Goal: Task Accomplishment & Management: Manage account settings

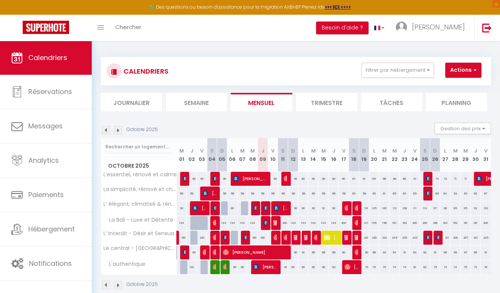
click at [45, 131] on span "Messages" at bounding box center [45, 125] width 34 height 9
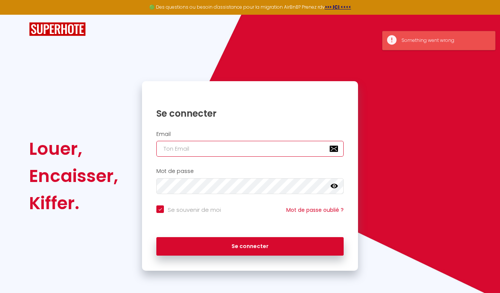
type input "[EMAIL_ADDRESS][DOMAIN_NAME]"
click at [250, 245] on button "Se connecter" at bounding box center [249, 246] width 187 height 19
checkbox input "true"
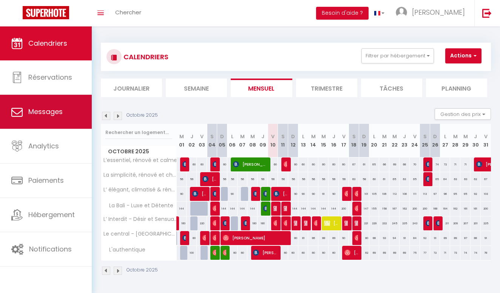
click at [44, 108] on span "Messages" at bounding box center [45, 111] width 34 height 9
select select "message"
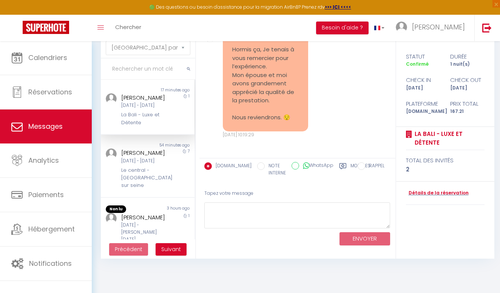
scroll to position [40, 0]
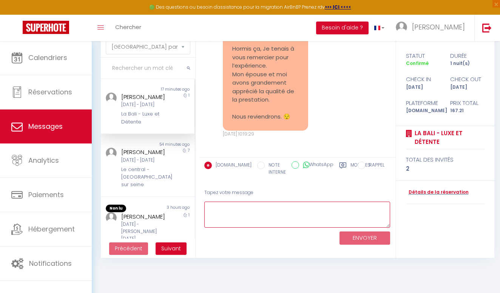
click at [236, 207] on textarea at bounding box center [297, 215] width 186 height 26
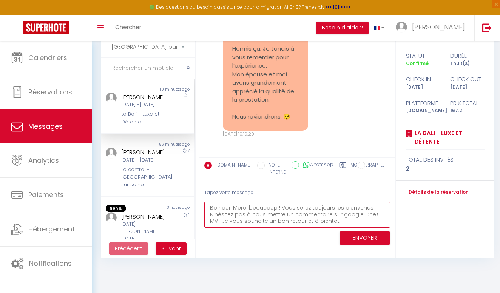
scroll to position [4, 0]
type textarea "Bonjour, Merci beaucoup ! Vous serez toujours les bienvenus. N'hésitez pas à no…"
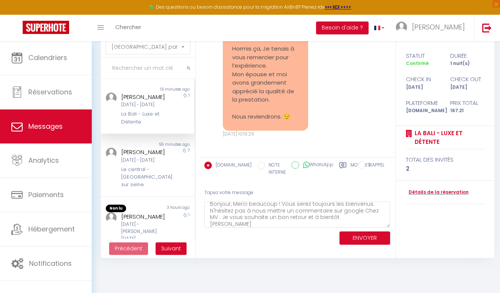
click at [348, 236] on button "ENVOYER" at bounding box center [365, 238] width 51 height 13
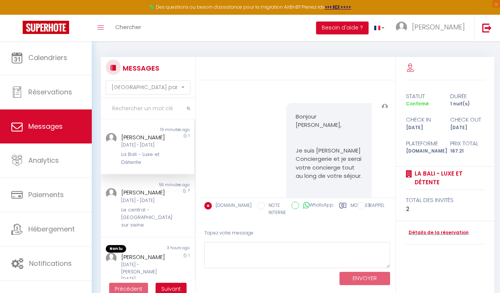
scroll to position [0, 0]
click at [386, 107] on img at bounding box center [385, 107] width 6 height 6
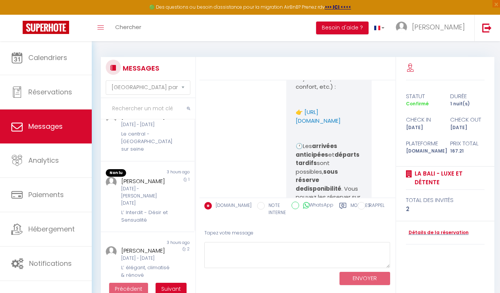
scroll to position [853, 0]
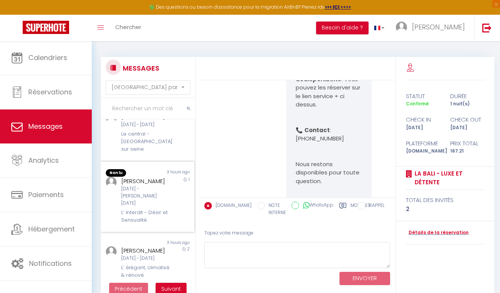
click at [151, 186] on div "[PERSON_NAME]" at bounding box center [145, 181] width 49 height 9
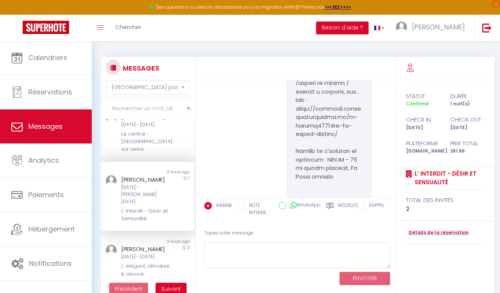
scroll to position [1756, 0]
click at [153, 128] on div "[DATE] - [DATE]" at bounding box center [145, 124] width 49 height 7
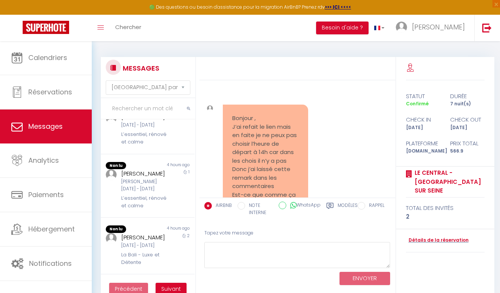
scroll to position [331, 0]
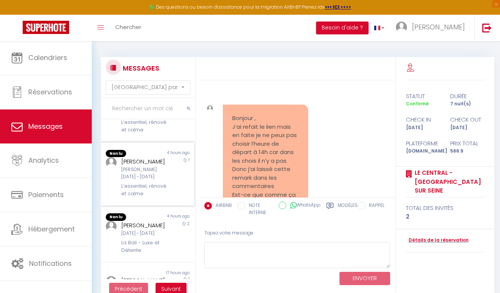
click at [158, 198] on div "[PERSON_NAME][DATE] - [DATE] L’essentiel, rénové et calme" at bounding box center [143, 177] width 54 height 40
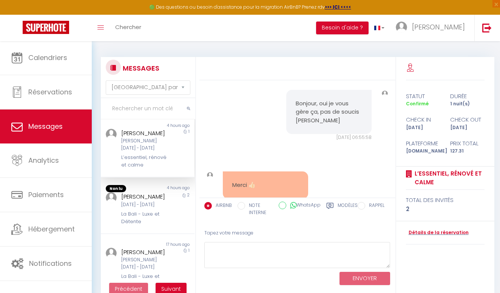
scroll to position [375, 0]
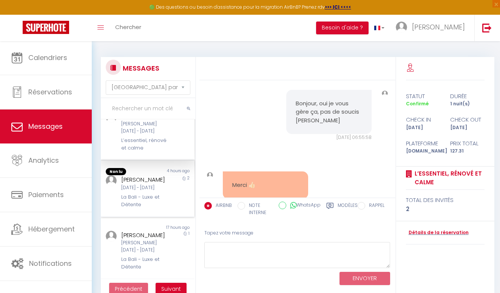
click at [164, 192] on div "[DATE] - [DATE]" at bounding box center [145, 187] width 49 height 7
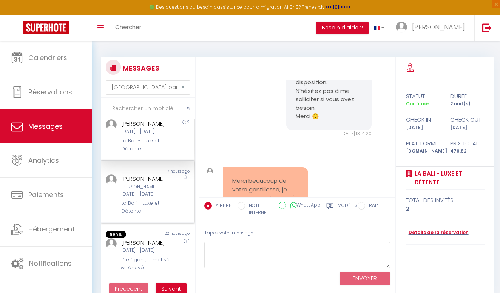
scroll to position [470, 0]
click at [159, 254] on div "[DATE] - [DATE]" at bounding box center [145, 250] width 49 height 7
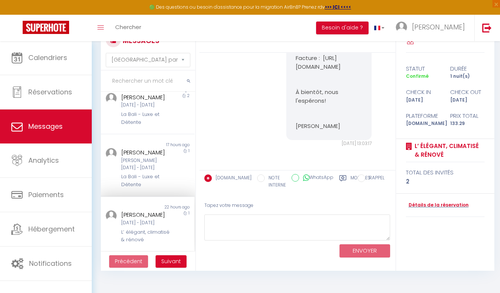
scroll to position [26, 0]
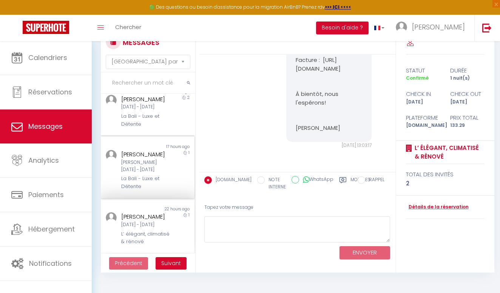
click at [170, 167] on div "[PERSON_NAME][DATE] - [DATE]" at bounding box center [145, 166] width 49 height 14
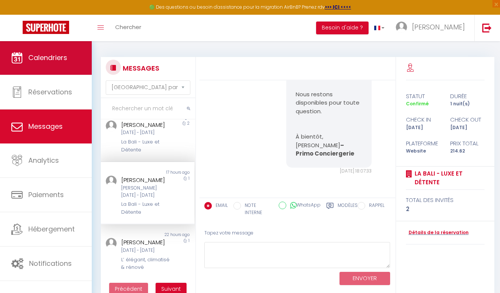
click at [44, 57] on span "Calendriers" at bounding box center [47, 57] width 39 height 9
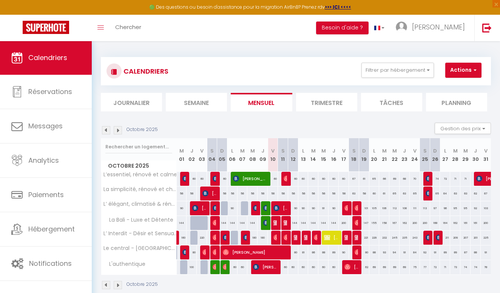
click at [277, 225] on img at bounding box center [277, 223] width 6 height 6
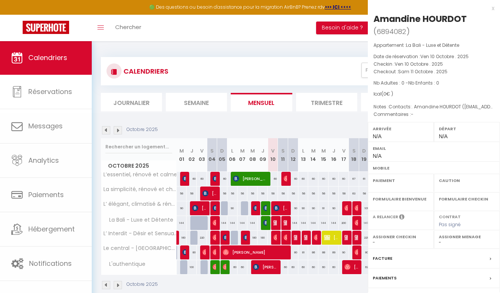
select select "OK"
select select "KO"
select select "0"
select select "1"
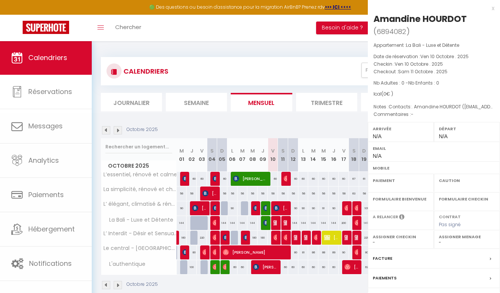
select select
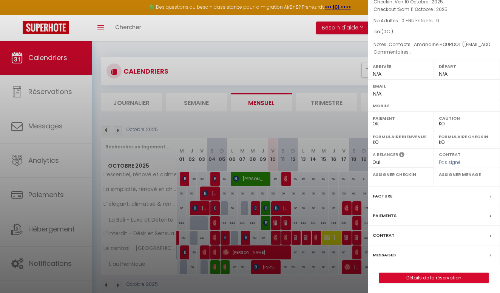
scroll to position [62, 0]
click at [438, 278] on link "Détails de la réservation" at bounding box center [434, 279] width 109 height 10
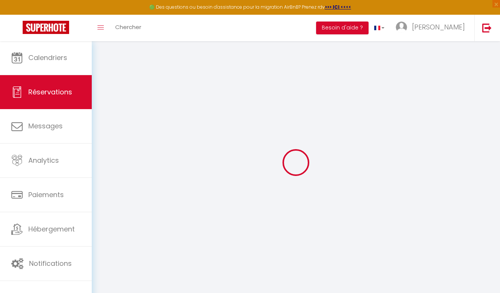
type input "Amandine"
type input "HOURDOT"
select select
select select "72442"
select select "1"
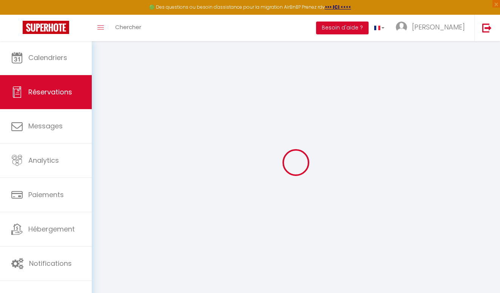
type input "Ven 10 Octobre 2025"
select select
type input "Sam 11 Octobre 2025"
select select
type input "0"
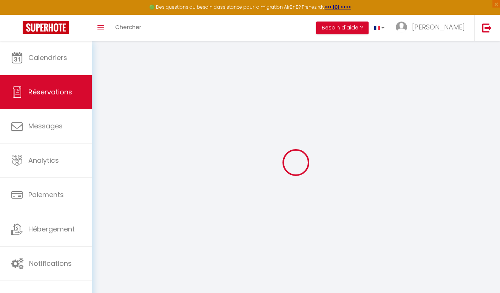
select select "12"
select select
checkbox input "false"
type input "0"
select select "73"
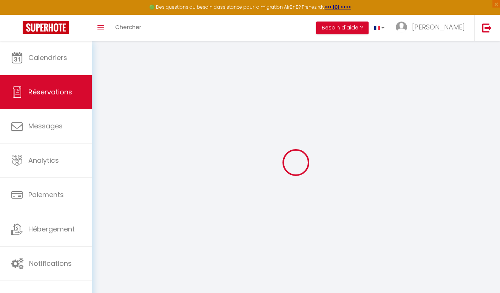
type input "40"
type input "0"
select select
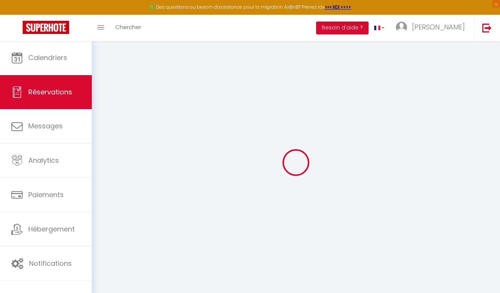
select select "14"
checkbox input "false"
select select
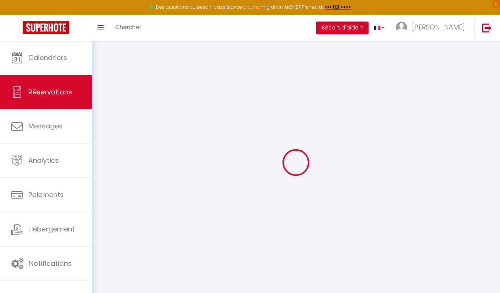
checkbox input "false"
select select
checkbox input "false"
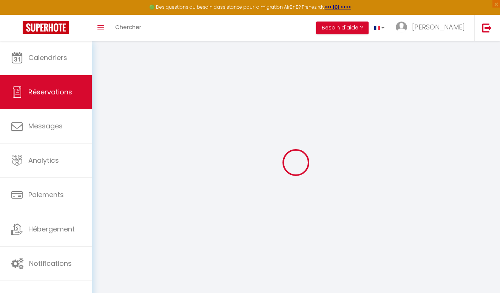
select select
checkbox input "false"
type textarea "Contacts:. Amandine HOURDOT ([EMAIL_ADDRESS][DOMAIN_NAME], 07711"
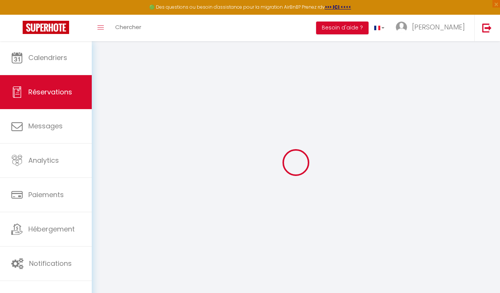
select select
checkbox input "false"
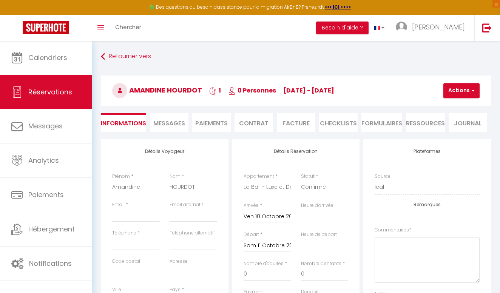
select select
checkbox input "false"
select select
click at [212, 123] on li "Paiements" at bounding box center [211, 122] width 39 height 19
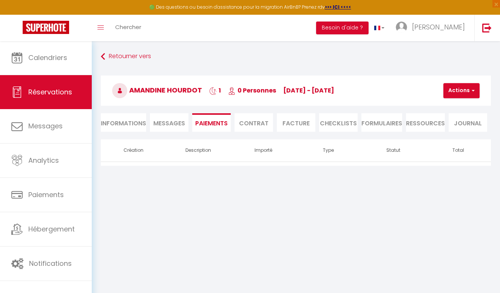
click at [180, 125] on span "Messages" at bounding box center [169, 123] width 32 height 9
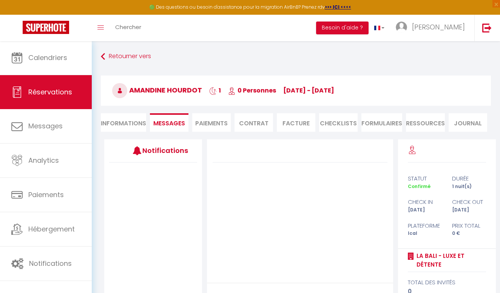
select select
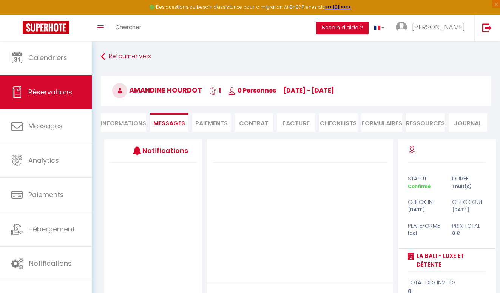
select select
click at [138, 126] on li "Informations" at bounding box center [123, 122] width 45 height 19
select select
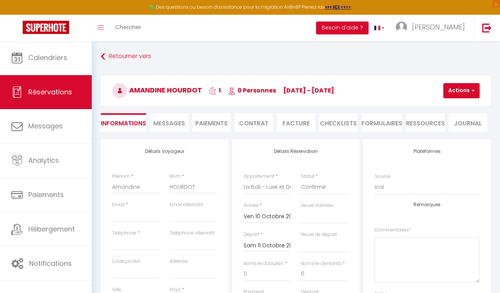
click at [126, 222] on div "Email *" at bounding box center [135, 215] width 57 height 28
paste input "[EMAIL_ADDRESS][DOMAIN_NAME]"
type input "[EMAIL_ADDRESS][DOMAIN_NAME]"
select select
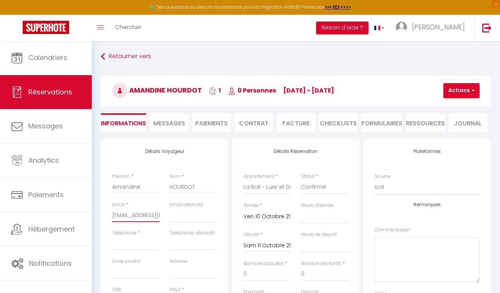
select select
checkbox input "false"
type input "[EMAIL_ADDRESS][DOMAIN_NAME]"
paste input "0771149897"
type input "0771149897"
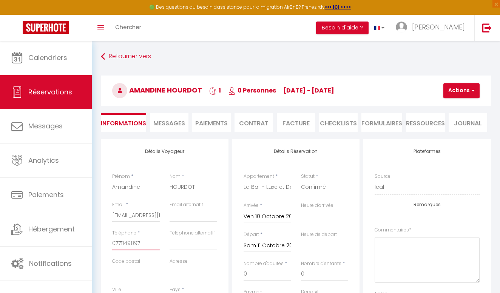
select select
checkbox input "false"
type input "0771149897"
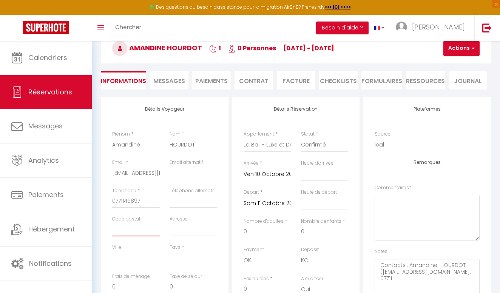
scroll to position [43, 0]
select select
checkbox input "false"
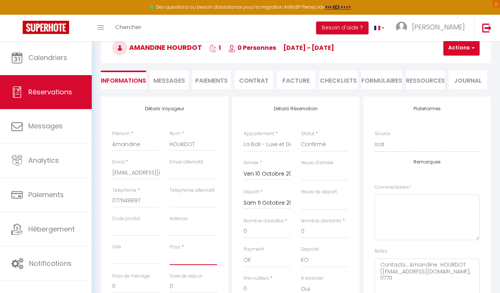
select select "FR"
select select
checkbox input "false"
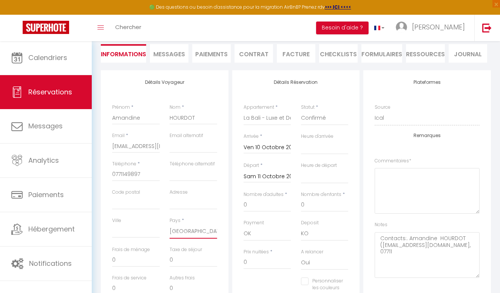
scroll to position [68, 0]
click at [407, 251] on textarea "Contacts:. Amandine HOURDOT ([EMAIL_ADDRESS][DOMAIN_NAME], 07711" at bounding box center [427, 256] width 105 height 46
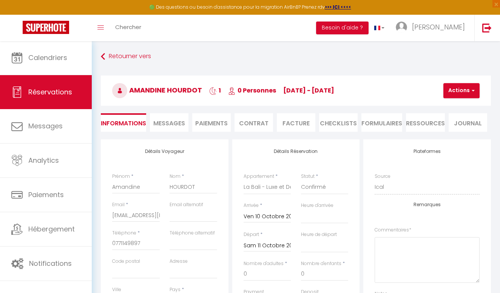
scroll to position [0, 0]
click at [473, 93] on span "button" at bounding box center [472, 90] width 5 height 7
click at [458, 107] on link "Enregistrer" at bounding box center [468, 107] width 60 height 10
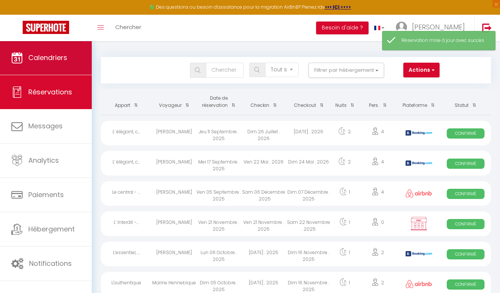
click at [46, 64] on link "Calendriers" at bounding box center [46, 58] width 92 height 34
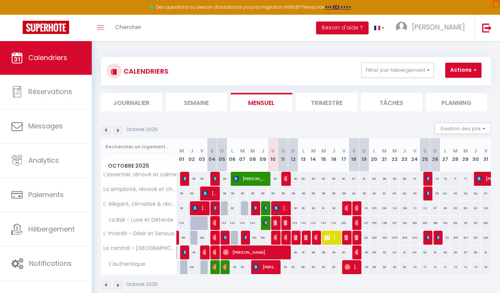
click at [275, 224] on img at bounding box center [277, 223] width 6 height 6
select select "OK"
select select "KO"
select select "0"
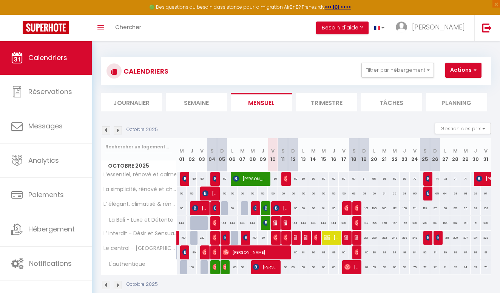
select select "1"
select select
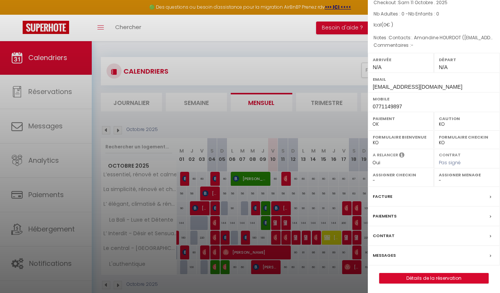
scroll to position [69, 0]
click at [428, 275] on link "Détails de la réservation" at bounding box center [434, 279] width 109 height 10
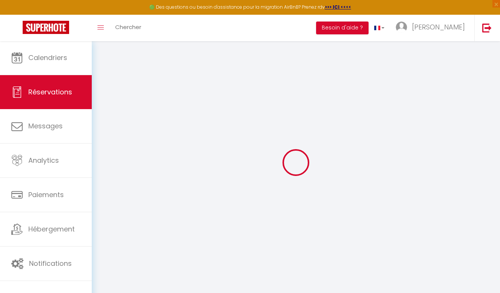
type input "Amandine"
type input "HOURDOT"
type input "[EMAIL_ADDRESS][DOMAIN_NAME]"
type input "0771149897"
select select "FR"
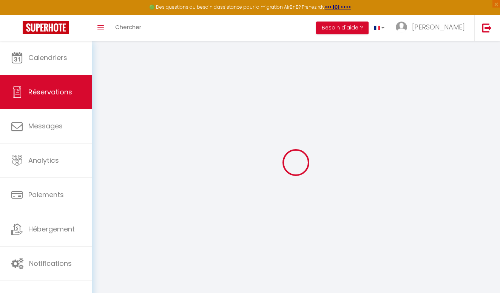
select select "72442"
select select "1"
type input "Ven 10 Octobre 2025"
select select
type input "Sam 11 Octobre 2025"
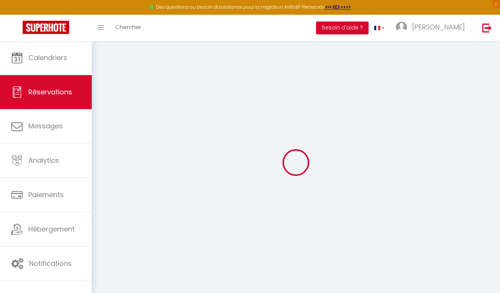
select select
type input "0"
select select "12"
select select
checkbox input "false"
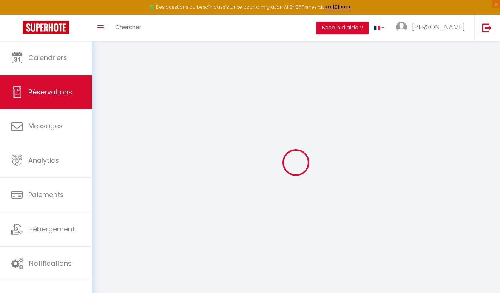
type input "0"
select select "73"
type input "40"
type input "0"
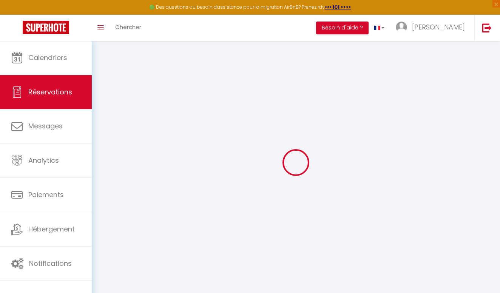
select select
select select "14"
checkbox input "false"
select select
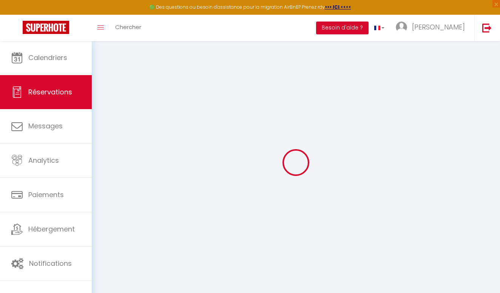
select select
checkbox input "false"
select select
checkbox input "false"
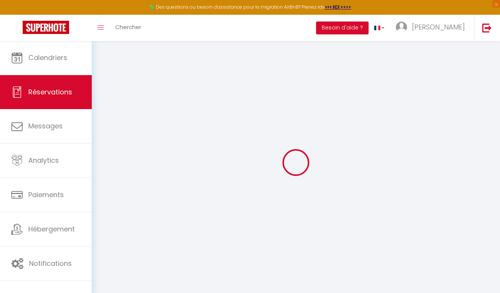
select select
checkbox input "false"
type textarea "Contacts:. Amandine HOURDOT ([EMAIL_ADDRESS][DOMAIN_NAME], 07711"
select select
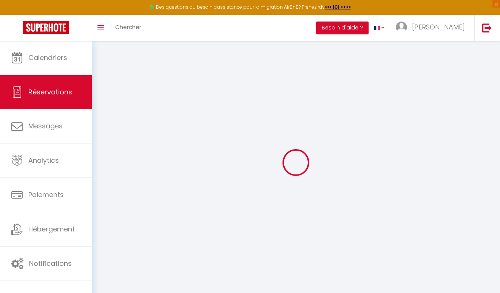
select select
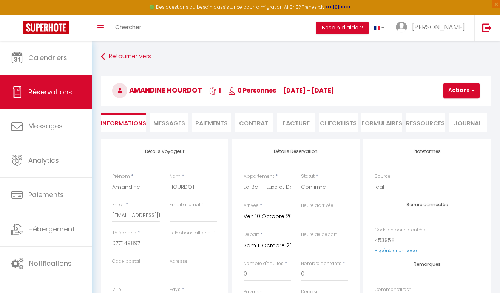
checkbox input "false"
select select
click at [167, 122] on span "Messages" at bounding box center [169, 123] width 32 height 9
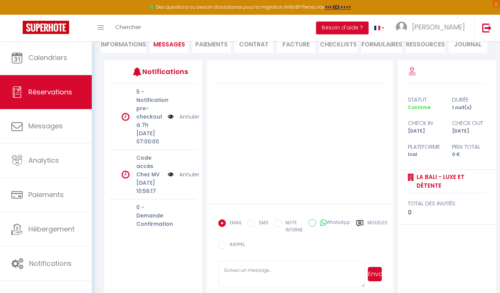
scroll to position [79, 0]
click at [156, 195] on p "[DATE] 10:56:17" at bounding box center [149, 186] width 27 height 17
click at [141, 195] on p "[DATE] 10:56:17" at bounding box center [149, 186] width 27 height 17
click at [169, 121] on img at bounding box center [171, 116] width 6 height 8
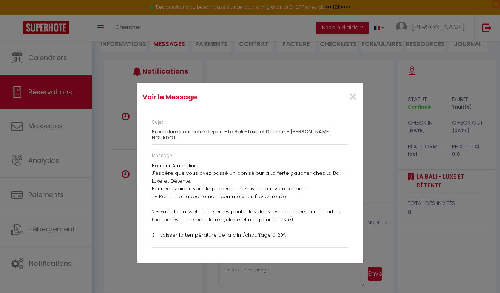
scroll to position [0, 0]
click at [354, 99] on span "×" at bounding box center [352, 97] width 9 height 23
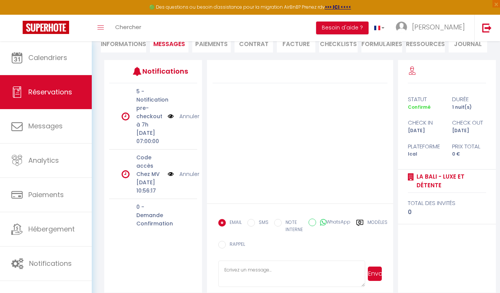
click at [149, 195] on p "[DATE] 10:56:17" at bounding box center [149, 186] width 27 height 17
click at [172, 178] on img at bounding box center [171, 174] width 6 height 8
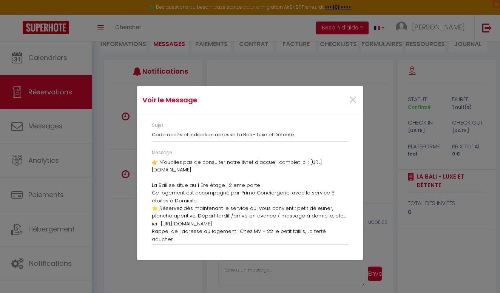
scroll to position [62, 0]
click at [278, 221] on p "Ce logement est accompagné par Primo Conciergerie, avec le service 5 étoiles à …" at bounding box center [250, 209] width 196 height 39
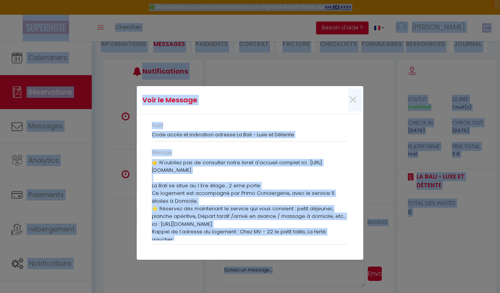
click at [278, 221] on p "Ce logement est accompagné par Primo Conciergerie, avec le service 5 étoiles à …" at bounding box center [250, 209] width 196 height 39
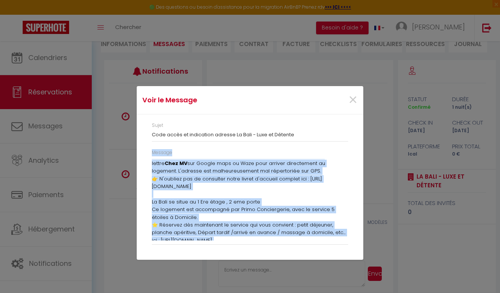
scroll to position [0, 0]
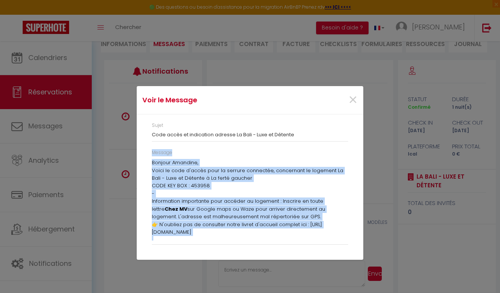
drag, startPoint x: 344, startPoint y: 238, endPoint x: 154, endPoint y: 158, distance: 206.1
click at [154, 158] on div "Message Bonjour Amandine, Voici le code d'accès pour la serrure connectée, conc…" at bounding box center [250, 197] width 196 height 96
copy div "Loremip Dolorsit, Ametc ad elit s'doeiu temp in utlabor etdolorem, aliquaenim a…"
click at [353, 106] on span "×" at bounding box center [352, 100] width 9 height 23
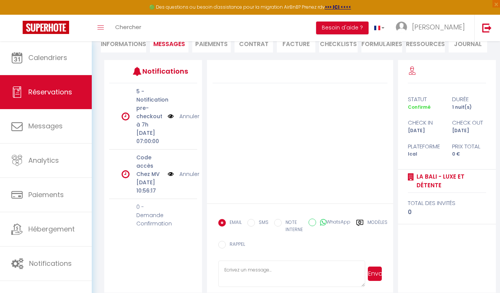
click at [243, 272] on textarea at bounding box center [291, 274] width 147 height 26
paste textarea "Loremip Dolorsit, Ametc ad elit s'doeiu temp in utlabor etdolorem, aliquaenim a…"
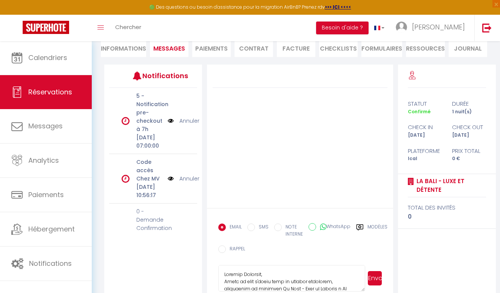
scroll to position [73, 0]
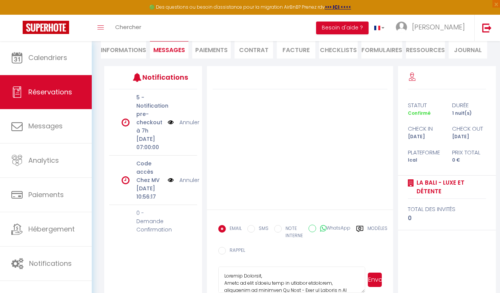
type textarea "Loremip Dolorsit, Ametc ad elit s'doeiu temp in utlabor etdolorem, aliquaenim a…"
click at [376, 281] on button "Envoyer" at bounding box center [375, 280] width 14 height 14
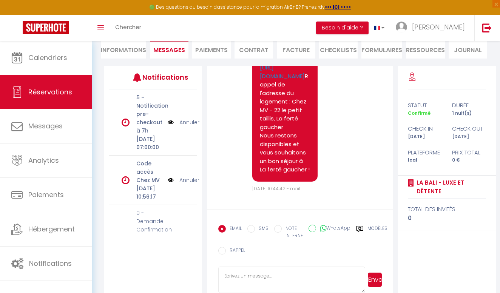
scroll to position [1870, 0]
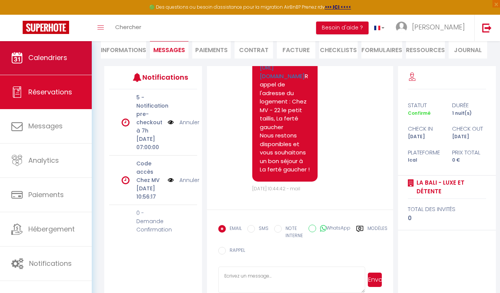
click at [57, 70] on link "Calendriers" at bounding box center [46, 58] width 92 height 34
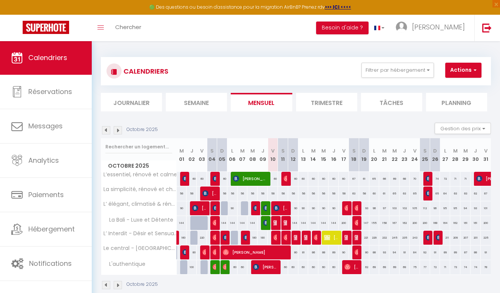
click at [297, 238] on img at bounding box center [297, 238] width 6 height 6
select select "OK"
select select "KO"
select select "0"
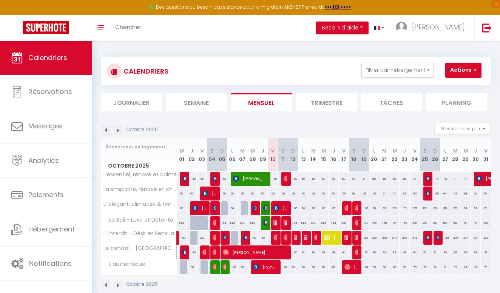
select select "1"
select select
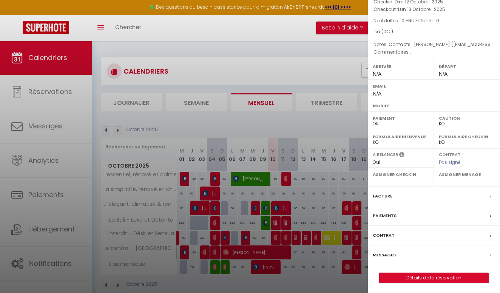
scroll to position [50, 0]
click at [430, 275] on link "Détails de la réservation" at bounding box center [434, 279] width 109 height 10
select select
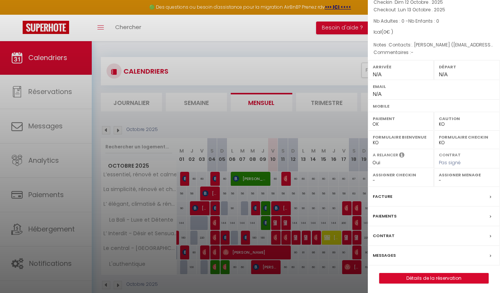
select select
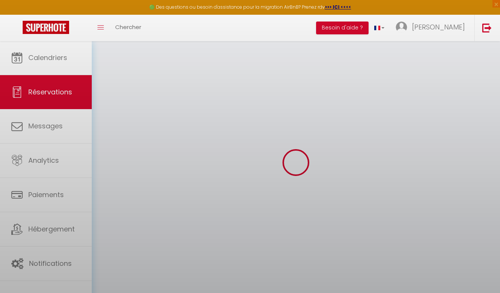
select select
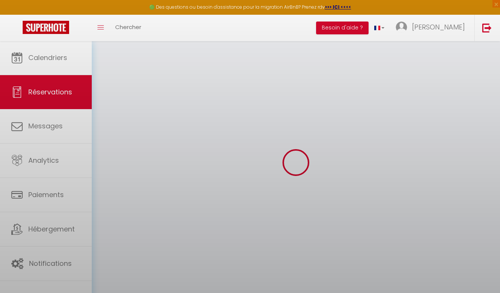
select select
checkbox input "false"
select select
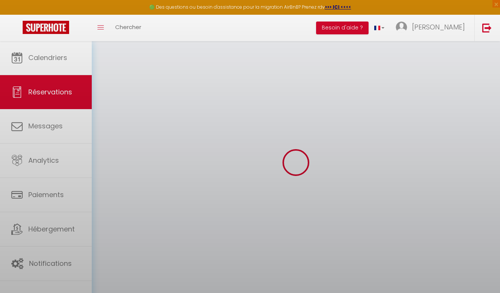
select select
checkbox input "false"
select select
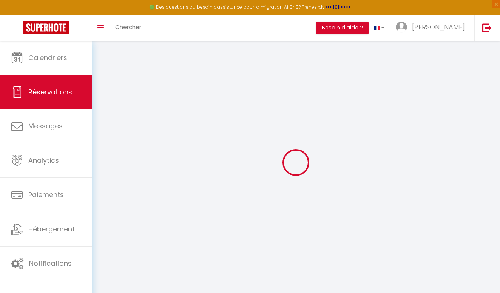
type input "Demeric"
type input "[PERSON_NAME]"
select select
select select "72604"
select select "1"
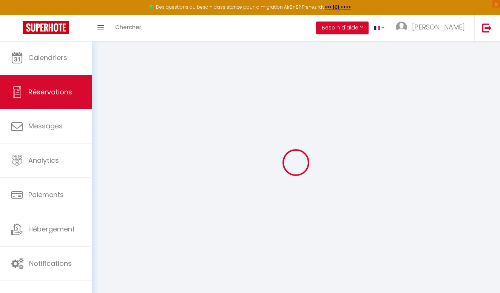
type input "Dim 12 Octobre 2025"
select select
type input "Lun 13 Octobre 2025"
select select
type input "0"
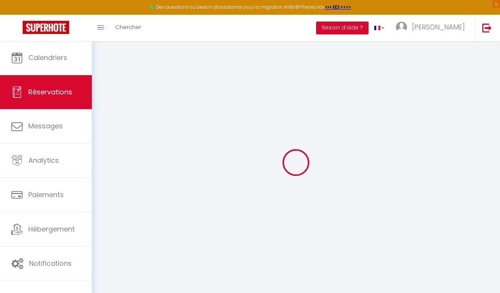
select select "12"
select select
checkbox input "false"
type input "0"
select select "73"
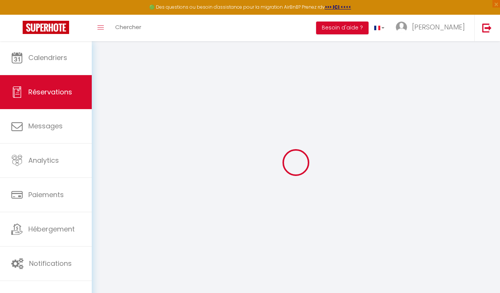
type input "40"
type input "0"
select select
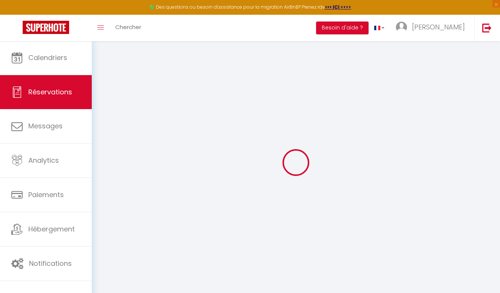
select select
select select "14"
checkbox input "false"
select select
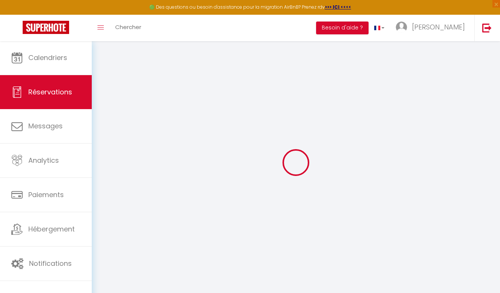
select select
checkbox input "false"
select select
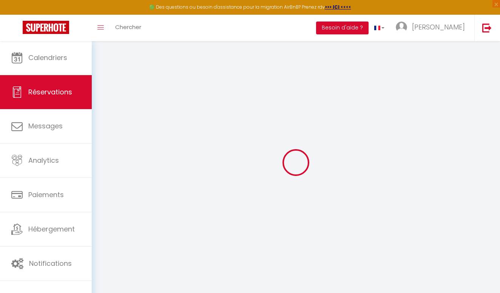
checkbox input "false"
type textarea "Contacts:. [PERSON_NAME] ([EMAIL_ADDRESS][DOMAIN_NAME], 0667749391,"
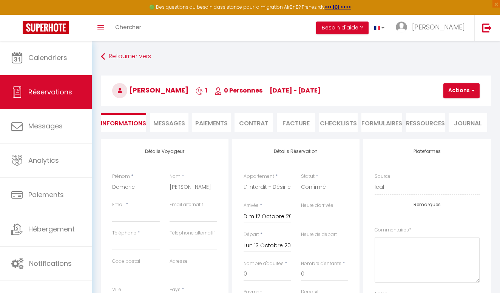
select select
checkbox input "false"
select select
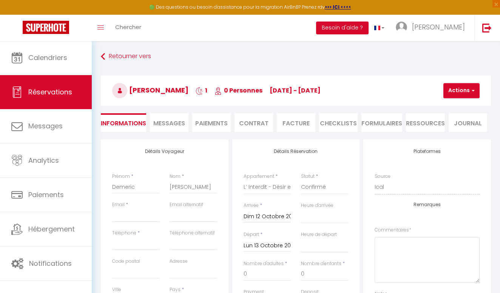
checkbox input "false"
select select
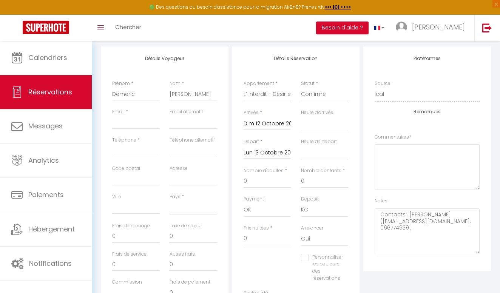
scroll to position [93, 0]
drag, startPoint x: 442, startPoint y: 218, endPoint x: 384, endPoint y: 220, distance: 58.2
click at [384, 220] on textarea "Contacts:. [PERSON_NAME] ([EMAIL_ADDRESS][DOMAIN_NAME], 0667749391," at bounding box center [427, 231] width 105 height 46
paste input "[EMAIL_ADDRESS][DOMAIN_NAME]"
type input "[EMAIL_ADDRESS][DOMAIN_NAME]"
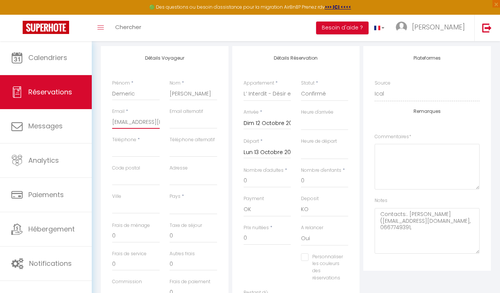
select select
drag, startPoint x: 410, startPoint y: 226, endPoint x: 382, endPoint y: 226, distance: 28.3
click at [382, 226] on textarea "Contacts:. [PERSON_NAME] ([EMAIL_ADDRESS][DOMAIN_NAME], 0667749391," at bounding box center [427, 231] width 105 height 46
click at [133, 149] on input "Téléphone" at bounding box center [136, 151] width 48 height 14
paste input "0667749391"
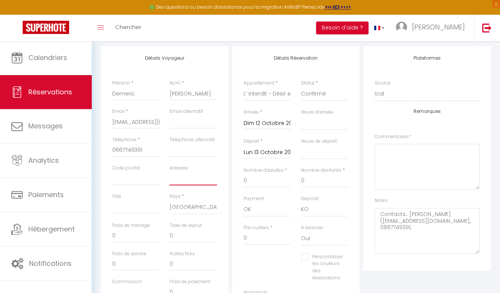
paste input "36 résidence les hameaux de [GEOGRAPHIC_DATA]"
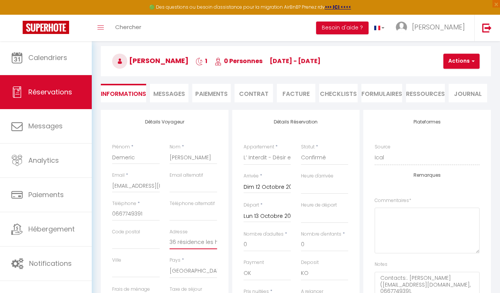
scroll to position [25, 0]
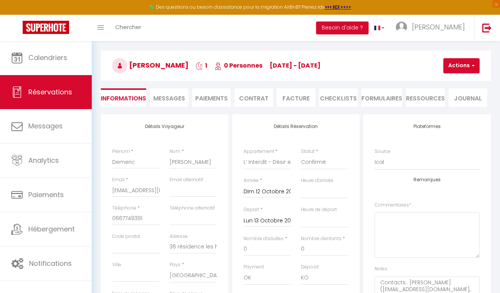
click at [473, 67] on span "button" at bounding box center [472, 65] width 5 height 7
click at [460, 81] on link "Enregistrer" at bounding box center [468, 82] width 60 height 10
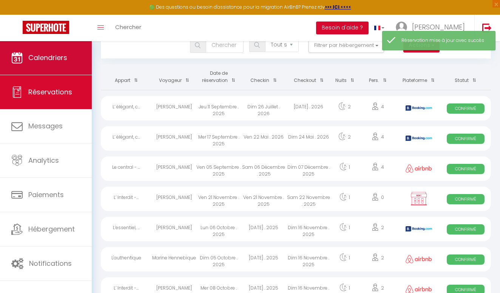
click at [50, 59] on span "Calendriers" at bounding box center [47, 57] width 39 height 9
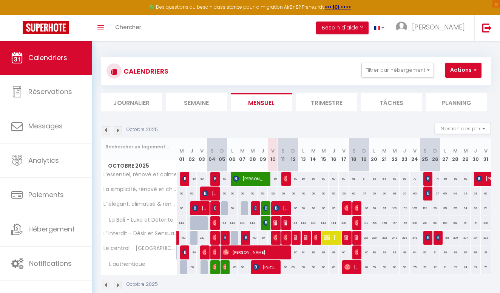
click at [296, 239] on img at bounding box center [297, 238] width 6 height 6
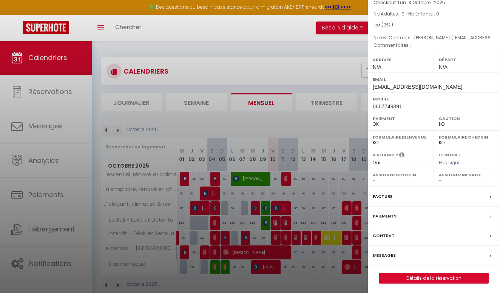
scroll to position [57, 0]
click at [433, 279] on link "Détails de la réservation" at bounding box center [434, 279] width 109 height 10
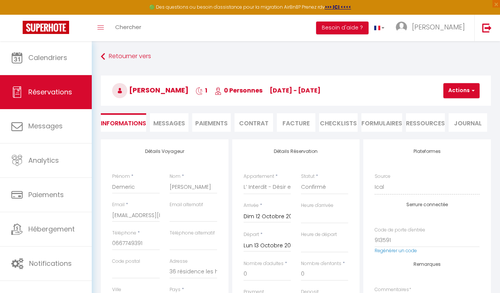
click at [205, 125] on li "Paiements" at bounding box center [211, 122] width 39 height 19
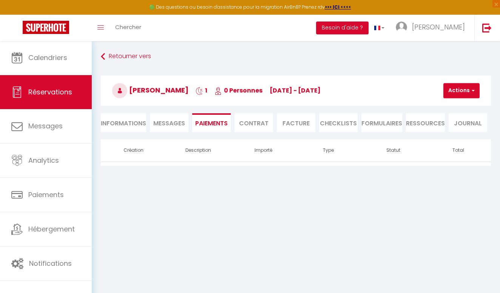
click at [167, 121] on span "Messages" at bounding box center [169, 123] width 32 height 9
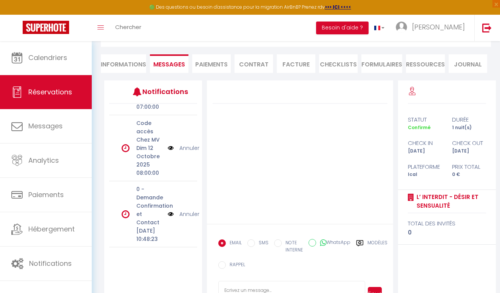
scroll to position [64, 0]
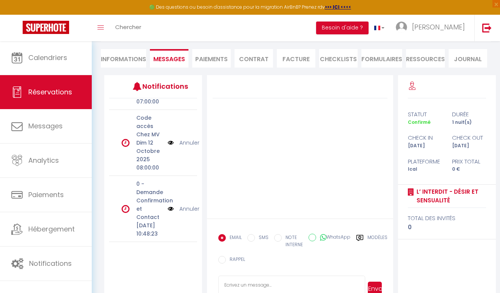
click at [171, 205] on img at bounding box center [171, 209] width 6 height 8
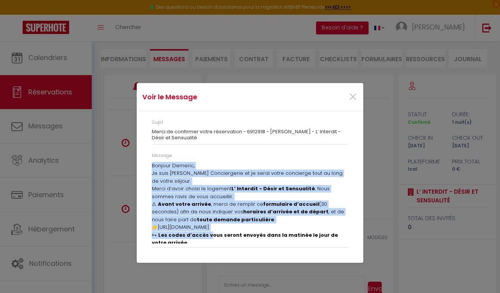
drag, startPoint x: 152, startPoint y: 164, endPoint x: 210, endPoint y: 235, distance: 92.3
click at [210, 235] on div "Message Bonjour Demeric, Je suis [PERSON_NAME] Conciergerie et je serai votre c…" at bounding box center [250, 203] width 206 height 103
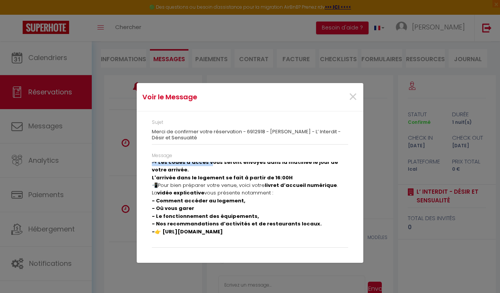
scroll to position [0, 0]
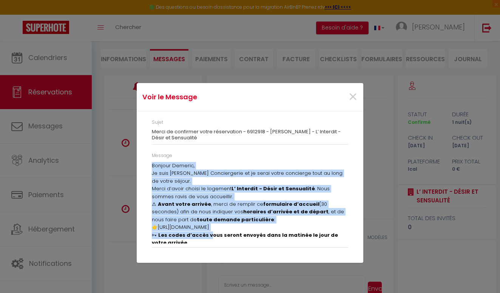
drag, startPoint x: 230, startPoint y: 239, endPoint x: 151, endPoint y: 165, distance: 108.8
click at [151, 165] on div "Message Bonjour Demeric, Je suis [PERSON_NAME] Conciergerie et je serai votre c…" at bounding box center [250, 203] width 206 height 103
copy div "Loremip Dolorsi, Am cons Adipis el Seddo Eiusmodtempo in ut labor etdol magnaal…"
click at [352, 100] on span "×" at bounding box center [352, 97] width 9 height 23
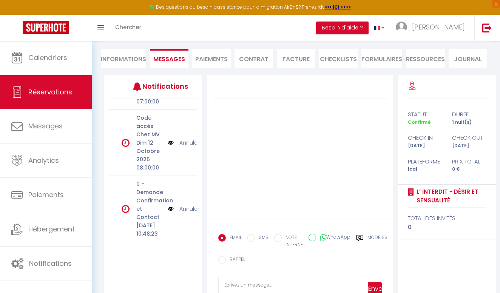
click at [252, 281] on textarea at bounding box center [291, 289] width 147 height 26
paste textarea "Loremip Dolorsi, Am cons Adipis el Seddo Eiusmodtempo in ut labor etdol magnaal…"
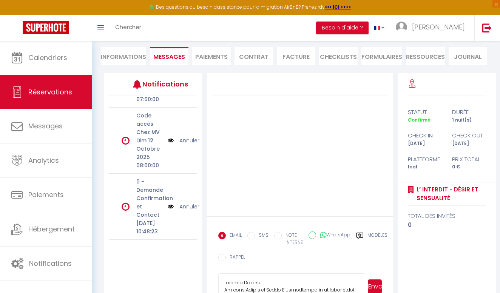
scroll to position [251, 0]
click at [376, 283] on button "Envoyer" at bounding box center [375, 287] width 14 height 14
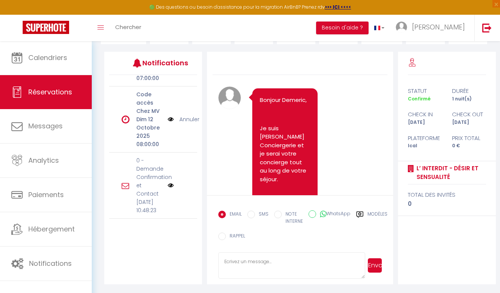
scroll to position [0, 0]
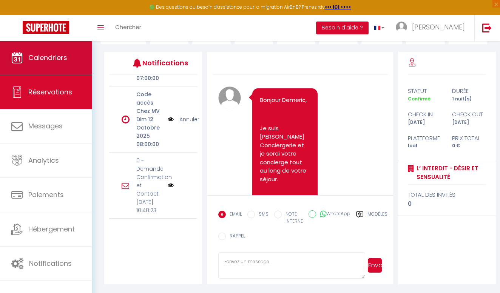
click at [48, 62] on span "Calendriers" at bounding box center [47, 57] width 39 height 9
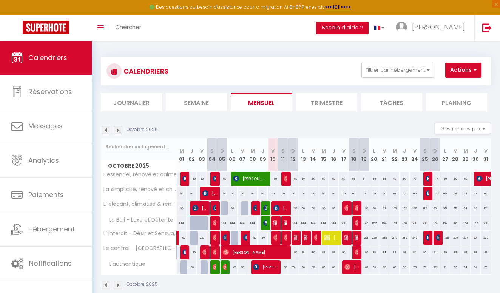
click at [347, 237] on img at bounding box center [348, 238] width 6 height 6
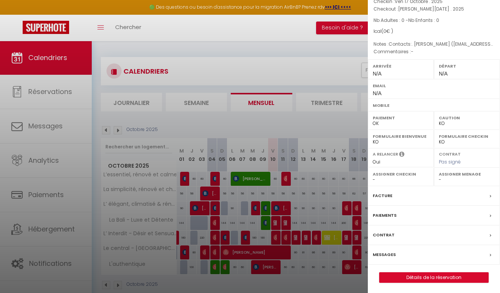
scroll to position [50, 0]
click at [432, 276] on link "Détails de la réservation" at bounding box center [434, 279] width 109 height 10
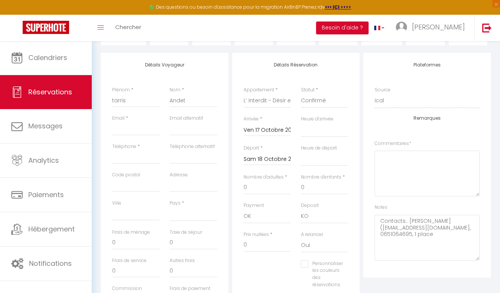
scroll to position [103, 0]
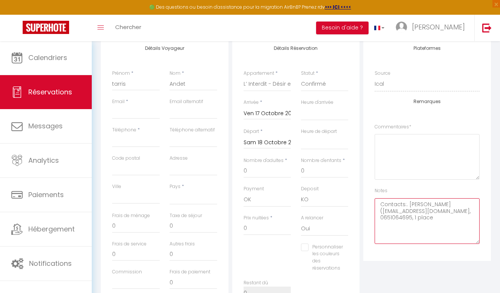
drag, startPoint x: 384, startPoint y: 210, endPoint x: 430, endPoint y: 211, distance: 46.1
click at [430, 211] on textarea "Contacts:. [PERSON_NAME] ([EMAIL_ADDRESS][DOMAIN_NAME], 0651064695, 1 place" at bounding box center [427, 221] width 105 height 46
paste input "[EMAIL_ADDRESS][DOMAIN_NAME]"
drag, startPoint x: 435, startPoint y: 209, endPoint x: 439, endPoint y: 210, distance: 4.5
click at [439, 210] on textarea "Contacts:. [PERSON_NAME] ([EMAIL_ADDRESS][DOMAIN_NAME], 0651064695, 1 place" at bounding box center [427, 221] width 105 height 46
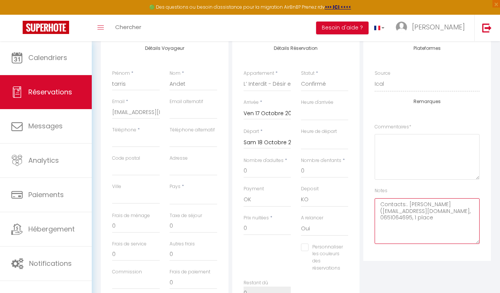
drag, startPoint x: 434, startPoint y: 210, endPoint x: 463, endPoint y: 212, distance: 29.2
click at [463, 212] on textarea "Contacts:. [PERSON_NAME] ([EMAIL_ADDRESS][DOMAIN_NAME], 0651064695, 1 place" at bounding box center [427, 221] width 105 height 46
paste input "0651064695"
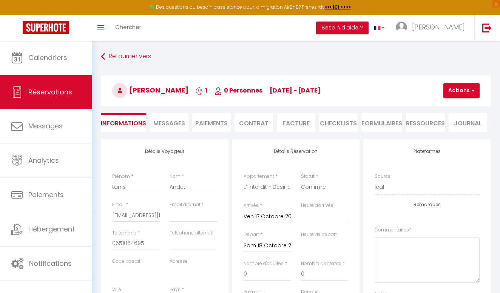
scroll to position [0, 0]
click at [461, 92] on button "Actions" at bounding box center [462, 90] width 36 height 15
click at [453, 105] on link "Enregistrer" at bounding box center [468, 107] width 60 height 10
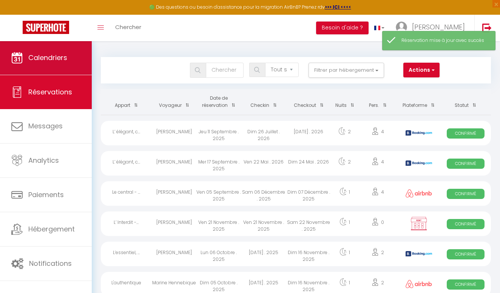
click at [43, 58] on span "Calendriers" at bounding box center [47, 57] width 39 height 9
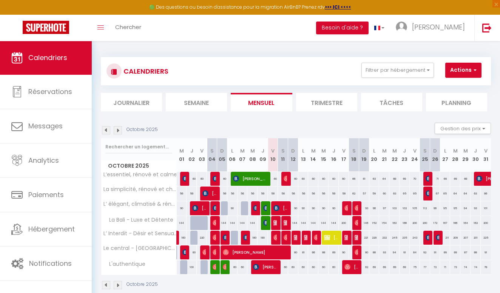
click at [346, 238] on img at bounding box center [348, 238] width 6 height 6
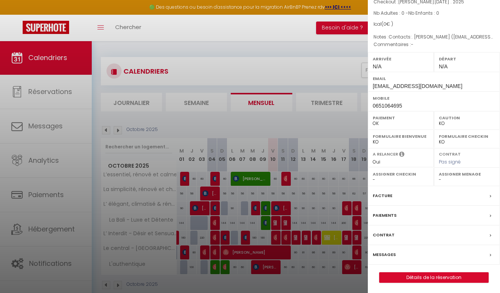
scroll to position [57, 0]
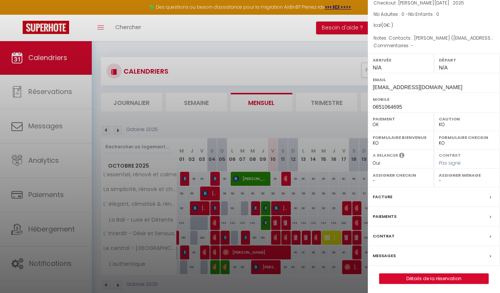
click at [426, 275] on link "Détails de la réservation" at bounding box center [434, 279] width 109 height 10
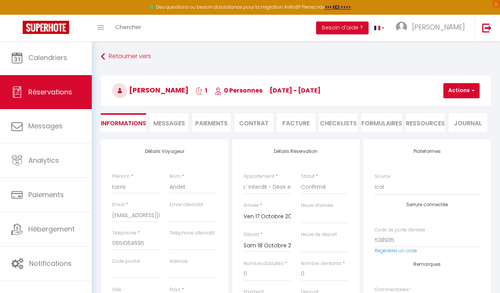
click at [172, 126] on span "Messages" at bounding box center [169, 123] width 32 height 9
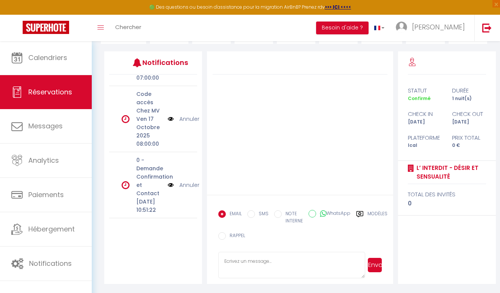
scroll to position [88, 0]
click at [172, 181] on img at bounding box center [171, 185] width 6 height 8
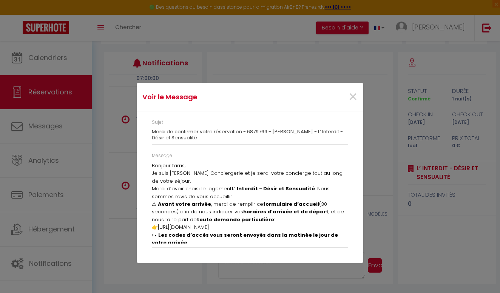
click at [182, 180] on p "Je suis [PERSON_NAME] Conciergerie et je serai votre concierge tout au long de …" at bounding box center [250, 177] width 196 height 15
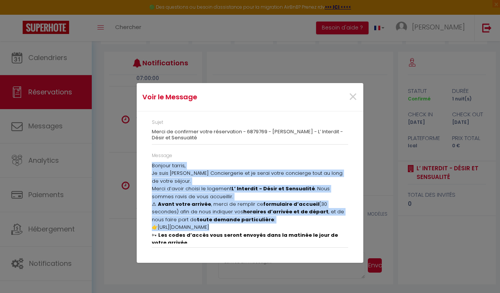
drag, startPoint x: 150, startPoint y: 163, endPoint x: 200, endPoint y: 229, distance: 82.5
click at [200, 229] on div "Message Bonjour tarris, Je suis [PERSON_NAME] Conciergerie et je serai votre co…" at bounding box center [250, 203] width 206 height 103
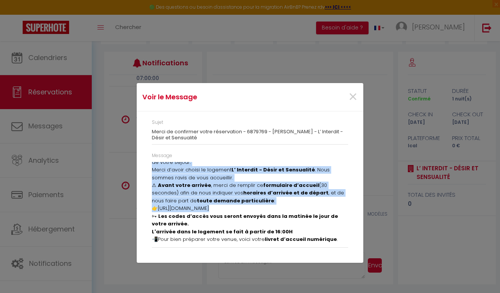
scroll to position [0, 0]
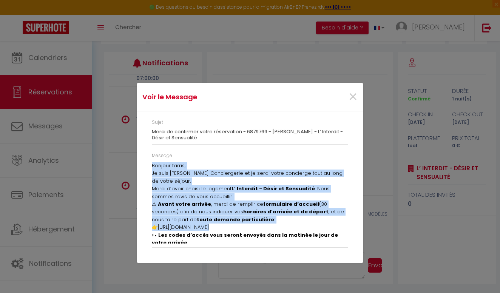
drag, startPoint x: 228, startPoint y: 241, endPoint x: 148, endPoint y: 166, distance: 109.1
click at [148, 166] on div "Message Bonjour tarris, Je suis [PERSON_NAME] Conciergerie et je serai votre co…" at bounding box center [250, 203] width 206 height 103
copy div "Loremip dolors, Am cons Adipis el Seddo Eiusmodtempo in ut labor etdol magnaali…"
click at [353, 95] on span "×" at bounding box center [352, 97] width 9 height 23
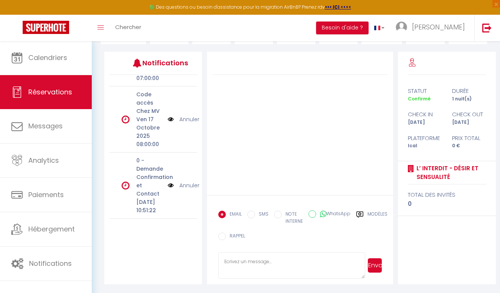
click at [254, 263] on textarea at bounding box center [291, 265] width 147 height 26
paste textarea "Loremip dolors, Am cons Adipis el Seddo Eiusmodtempo in ut labor etdol magnaali…"
click at [377, 267] on button "Envoyer" at bounding box center [375, 265] width 14 height 14
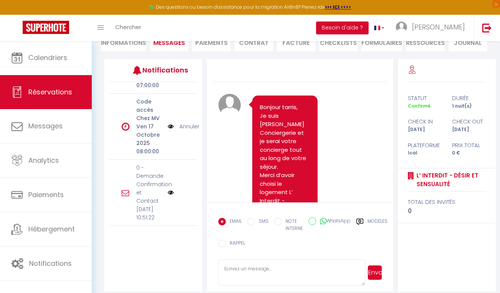
scroll to position [842, 0]
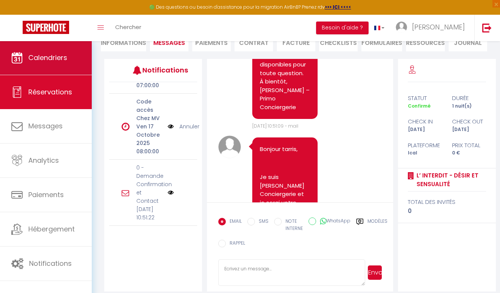
click at [48, 63] on link "Calendriers" at bounding box center [46, 58] width 92 height 34
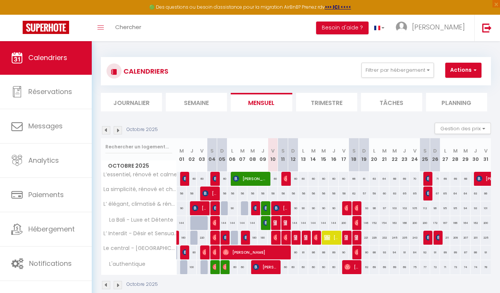
click at [116, 130] on img at bounding box center [118, 130] width 8 height 8
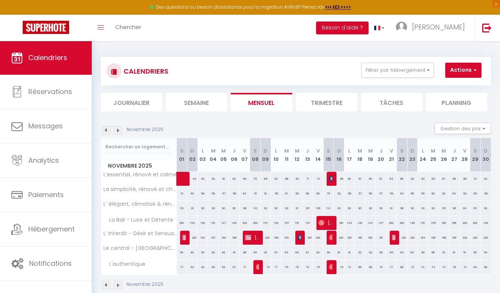
click at [394, 237] on img at bounding box center [395, 238] width 6 height 6
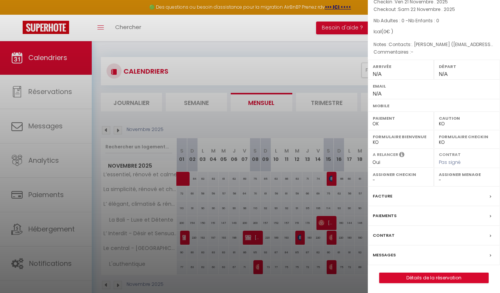
scroll to position [50, 0]
click at [427, 275] on link "Détails de la réservation" at bounding box center [434, 279] width 109 height 10
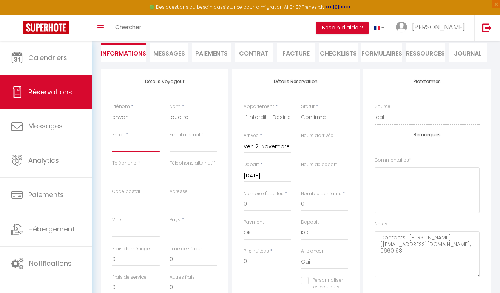
scroll to position [73, 0]
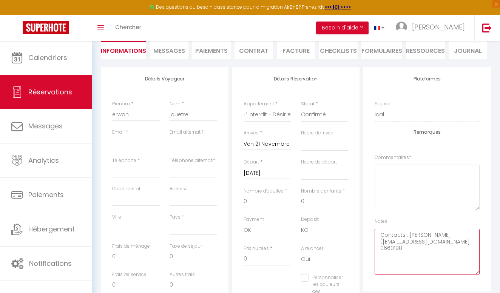
click at [386, 240] on textarea "Contacts:. [PERSON_NAME] ([EMAIL_ADDRESS][DOMAIN_NAME], 0660198" at bounding box center [427, 252] width 105 height 46
drag, startPoint x: 384, startPoint y: 241, endPoint x: 466, endPoint y: 241, distance: 82.4
click at [466, 241] on textarea "Contacts:. [PERSON_NAME] ([EMAIL_ADDRESS][DOMAIN_NAME], 0660198" at bounding box center [427, 252] width 105 height 46
click at [119, 143] on input "Email client" at bounding box center [136, 143] width 48 height 14
paste input "[EMAIL_ADDRESS][DOMAIN_NAME]"
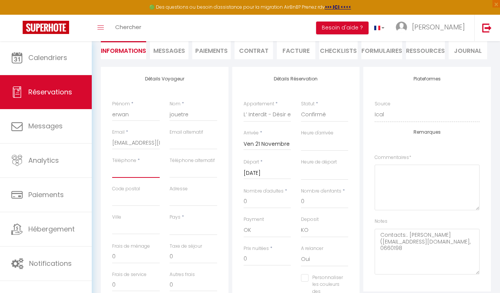
paste input "0660198628"
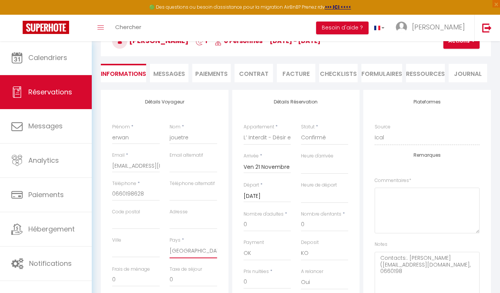
scroll to position [30, 0]
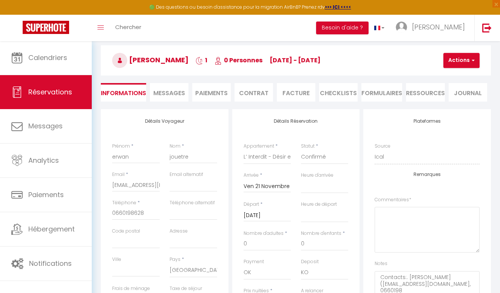
click at [470, 63] on span "button" at bounding box center [472, 60] width 5 height 7
click at [451, 75] on link "Enregistrer" at bounding box center [468, 77] width 60 height 10
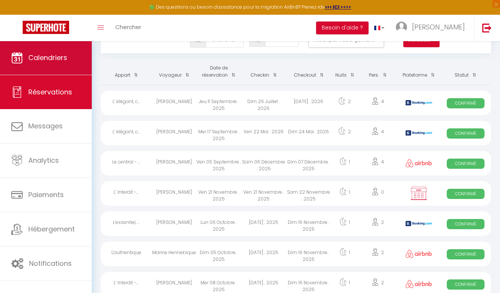
click at [37, 53] on span "Calendriers" at bounding box center [47, 57] width 39 height 9
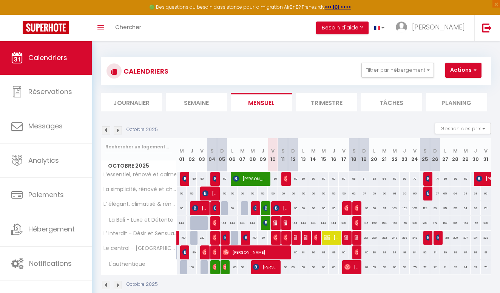
click at [120, 130] on img at bounding box center [118, 130] width 8 height 8
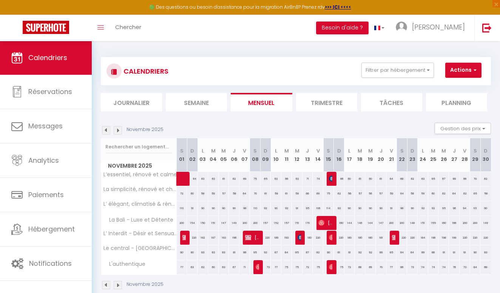
click at [395, 236] on img at bounding box center [395, 238] width 6 height 6
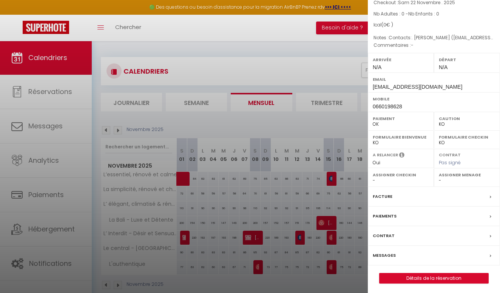
scroll to position [57, 0]
click at [427, 275] on link "Détails de la réservation" at bounding box center [434, 279] width 109 height 10
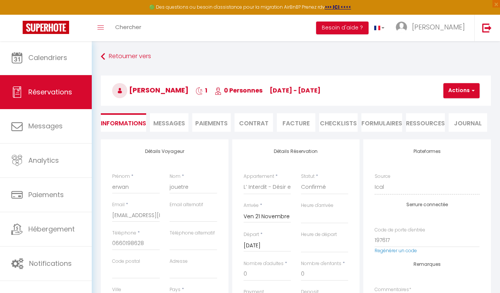
click at [175, 125] on span "Messages" at bounding box center [169, 123] width 32 height 9
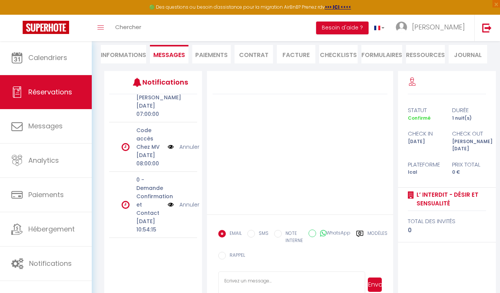
scroll to position [88, 0]
click at [170, 201] on img at bounding box center [171, 205] width 6 height 8
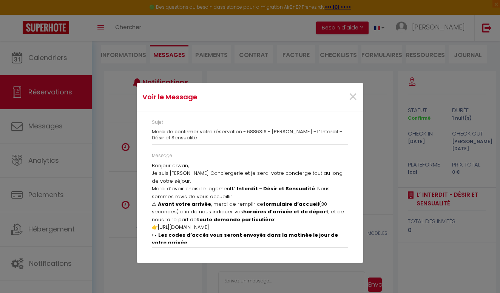
click at [165, 167] on p "Bonjour erwan," at bounding box center [250, 166] width 196 height 8
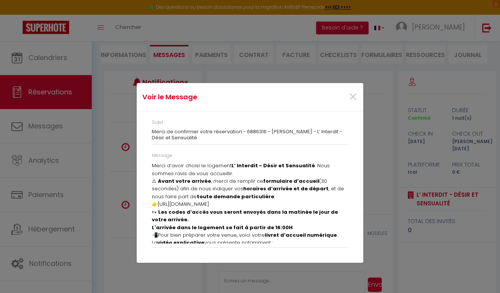
scroll to position [0, 0]
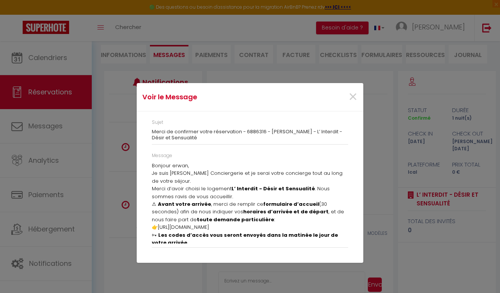
drag, startPoint x: 229, startPoint y: 240, endPoint x: 150, endPoint y: 168, distance: 107.0
click at [150, 168] on div "Message Bonjour erwan, Je suis [PERSON_NAME] Conciergerie et je serai votre con…" at bounding box center [250, 203] width 206 height 103
copy div "Loremip dolor, Si amet Consec ad Elits Doeiusmodtem in ut labor etdol magnaaliq…"
click at [385, 192] on div "Voir le Message × Sujet Merci de confirmer votre réservation - 6886316 - [PERSO…" at bounding box center [250, 146] width 500 height 293
click at [352, 99] on span "×" at bounding box center [352, 97] width 9 height 23
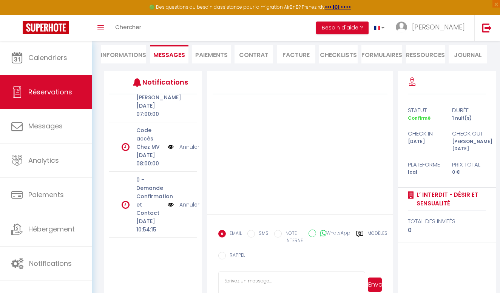
click at [245, 277] on textarea at bounding box center [291, 285] width 147 height 26
paste textarea "Loremip dolor, Si amet Consec ad Elits Doeiusmodtem in ut labor etdol magnaaliq…"
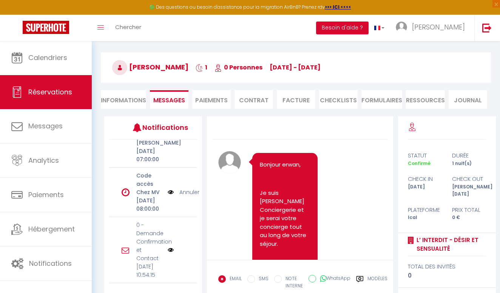
click at [95, 243] on div "Retourner vers [PERSON_NAME] 1 0 Personnes [DATE] - [DATE] Actions Enregistrer …" at bounding box center [296, 188] width 408 height 340
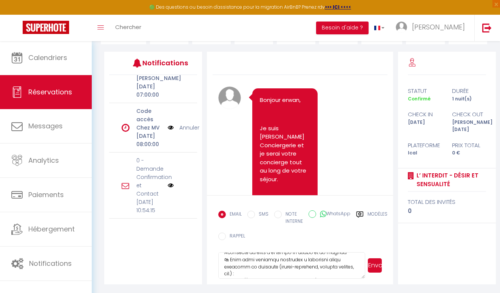
scroll to position [251, 0]
drag, startPoint x: 224, startPoint y: 259, endPoint x: 287, endPoint y: 302, distance: 76.7
click at [287, 206] on html "🟢 Des questions ou besoin d'assistance pour la migration AirBnB? Prenez rdv >>>…" at bounding box center [250, 58] width 500 height 293
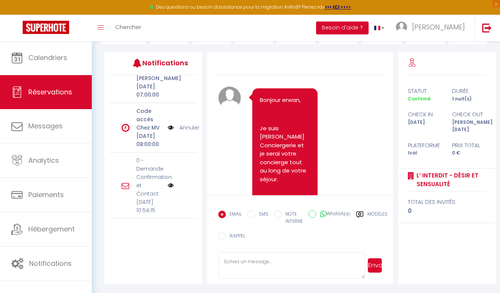
scroll to position [0, 0]
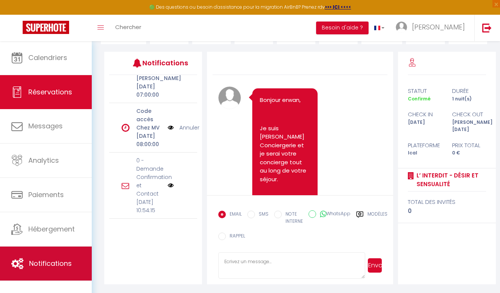
click at [47, 261] on span "Notifications" at bounding box center [50, 263] width 43 height 9
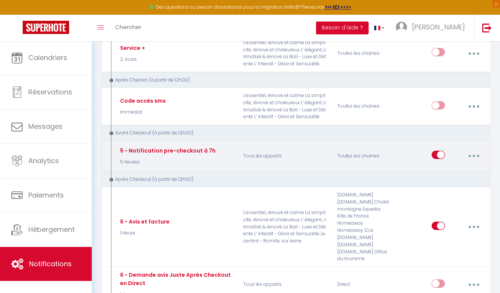
scroll to position [327, 0]
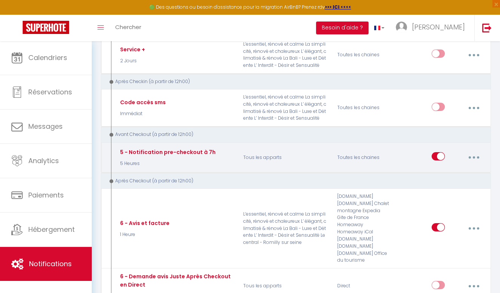
click at [474, 150] on button "button" at bounding box center [474, 157] width 20 height 14
click at [438, 170] on link "Editer" at bounding box center [454, 176] width 56 height 13
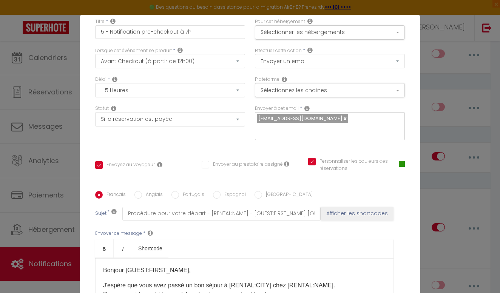
scroll to position [0, 0]
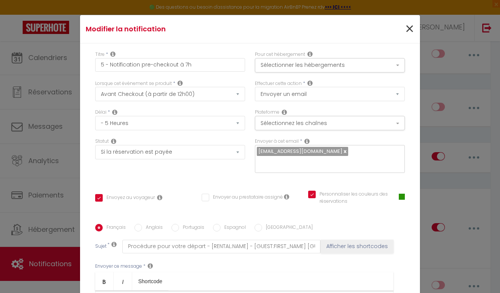
click at [410, 31] on span "×" at bounding box center [409, 29] width 9 height 23
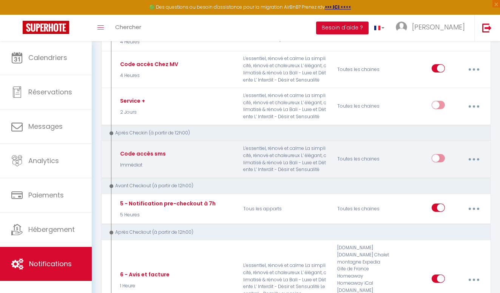
scroll to position [280, 0]
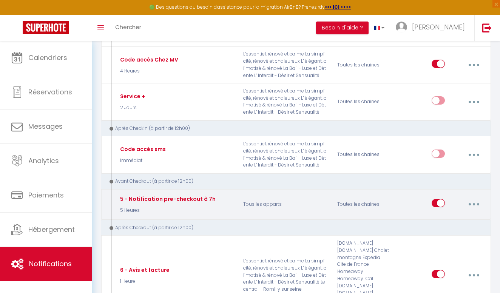
click at [474, 203] on icon "button" at bounding box center [474, 204] width 2 height 2
click at [437, 216] on link "Editer" at bounding box center [454, 222] width 56 height 13
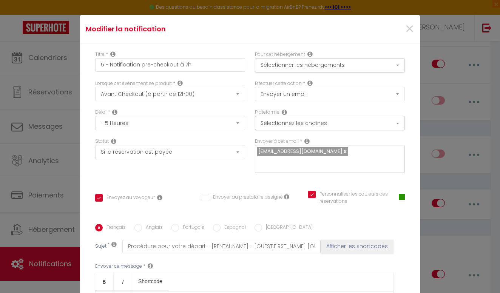
scroll to position [0, 0]
click at [408, 32] on span "×" at bounding box center [409, 29] width 9 height 23
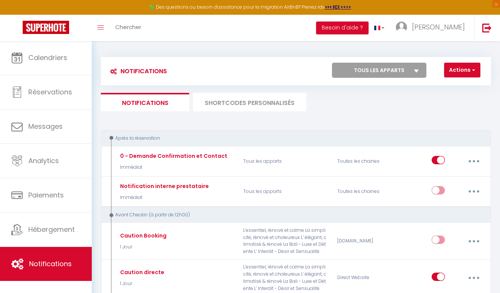
click at [256, 103] on li "SHORTCODES PERSONNALISÉS" at bounding box center [249, 102] width 113 height 19
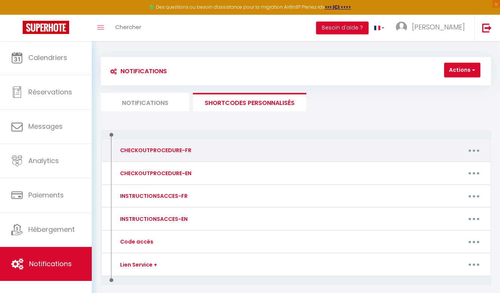
click at [475, 148] on button "button" at bounding box center [474, 150] width 20 height 14
click at [434, 167] on link "Editer" at bounding box center [454, 168] width 56 height 13
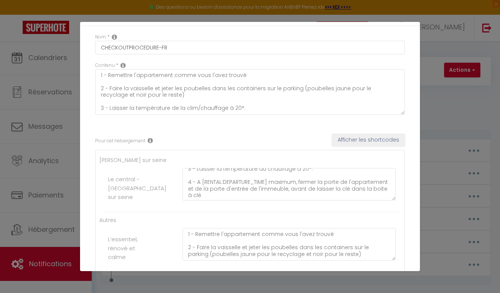
scroll to position [31, 0]
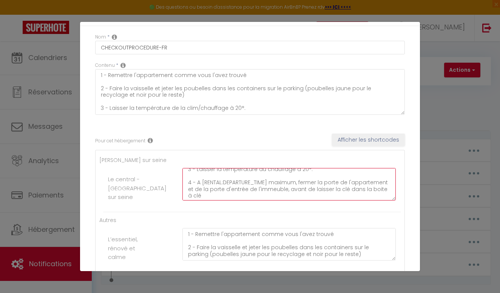
click at [213, 193] on textarea "1 - Remettre l'appartement comme vous l'avez trouvé 2 - Faire la vaisselle svp …" at bounding box center [288, 184] width 213 height 32
click at [297, 182] on textarea "1 - Remettre l'appartement comme vous l'avez trouvé 2 - Faire la vaisselle svp …" at bounding box center [288, 184] width 213 height 32
drag, startPoint x: 223, startPoint y: 187, endPoint x: 297, endPoint y: 179, distance: 74.9
click at [297, 179] on textarea "1 - Remettre l'appartement comme vous l'avez trouvé 2 - Faire la vaisselle svp …" at bounding box center [288, 184] width 213 height 32
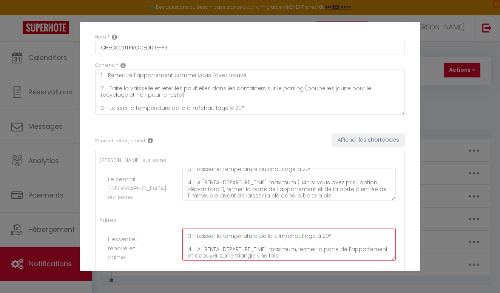
click at [295, 249] on textarea "1 - Remettre l'appartement comme vous l'avez trouvé 2 - Faire la vaisselle et j…" at bounding box center [288, 244] width 213 height 32
paste textarea "( 14h si vous avez pris l'option départ tardif)"
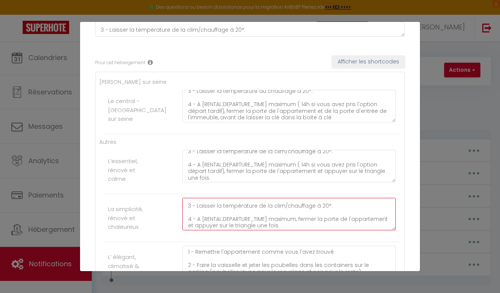
click at [295, 218] on textarea "1 - Remettre l'appartement comme vous l'avez trouvé 2 - Faire la vaisselle et j…" at bounding box center [288, 214] width 213 height 32
paste textarea "( 14h si vous avez pris l'option départ tardif)"
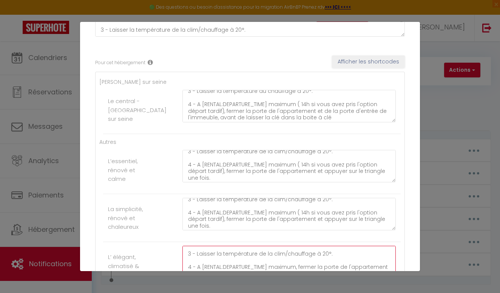
click at [294, 264] on textarea "1 - Remettre l'appartement comme vous l'avez trouvé 2 - Faire la vaisselle et j…" at bounding box center [288, 262] width 213 height 32
paste textarea "( 14h si vous avez pris l'option départ tardif)"
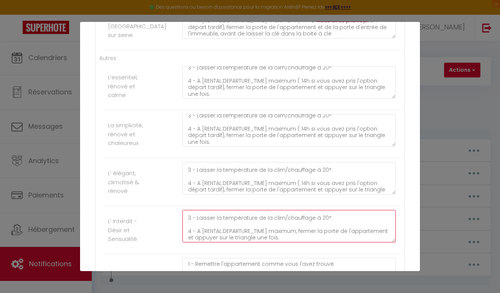
click at [295, 230] on textarea "1 - Remettre l'appartement comme vous l'avez trouvé 2 - Faire la vaisselle et j…" at bounding box center [288, 226] width 213 height 32
paste textarea "( 14h si vous avez pris l'option départ tardif)"
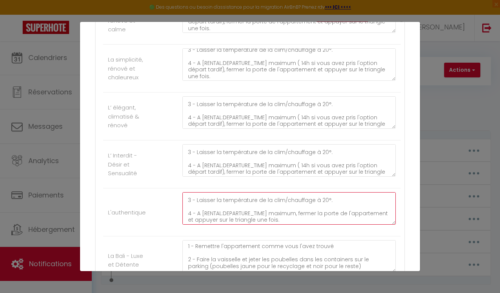
click at [295, 212] on textarea "1 - Remettre l'appartement comme vous l'avez trouvé 2 - Faire la vaisselle et j…" at bounding box center [288, 208] width 213 height 32
paste textarea "( 14h si vous avez pris l'option départ tardif)"
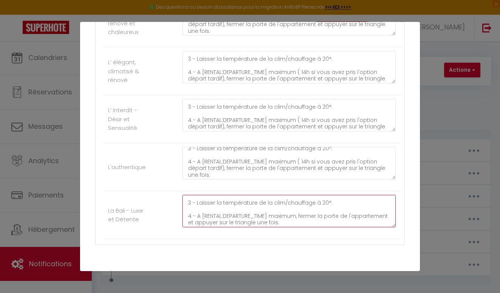
click at [295, 215] on textarea "1 - Remettre l'appartement comme vous l'avez trouvé 2 - Faire la vaisselle et j…" at bounding box center [288, 211] width 213 height 32
paste textarea "( 14h si vous avez pris l'option départ tardif)"
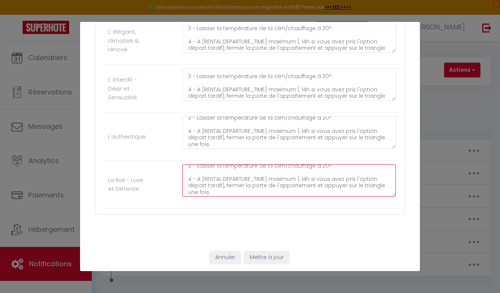
scroll to position [328, 0]
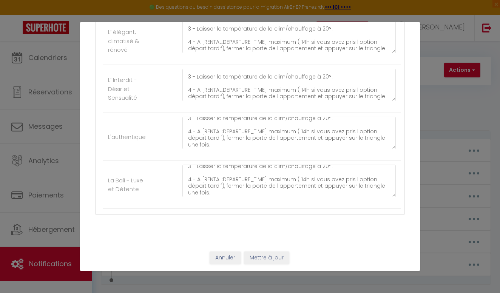
click at [276, 257] on button "Mettre à jour" at bounding box center [266, 258] width 45 height 13
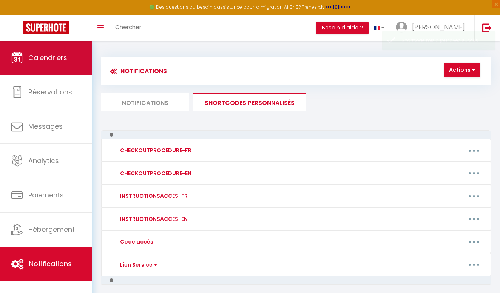
click at [40, 59] on span "Calendriers" at bounding box center [47, 57] width 39 height 9
